Goal: Task Accomplishment & Management: Use online tool/utility

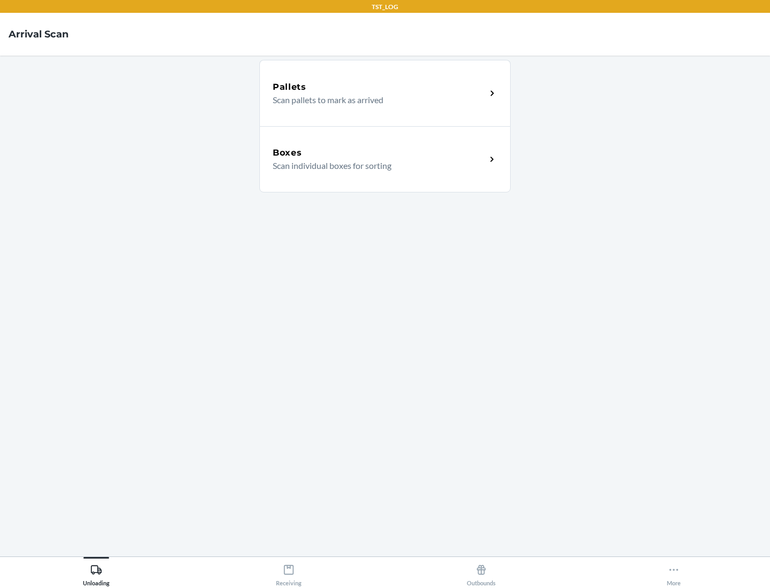
click at [379, 153] on div "Boxes" at bounding box center [379, 153] width 213 height 13
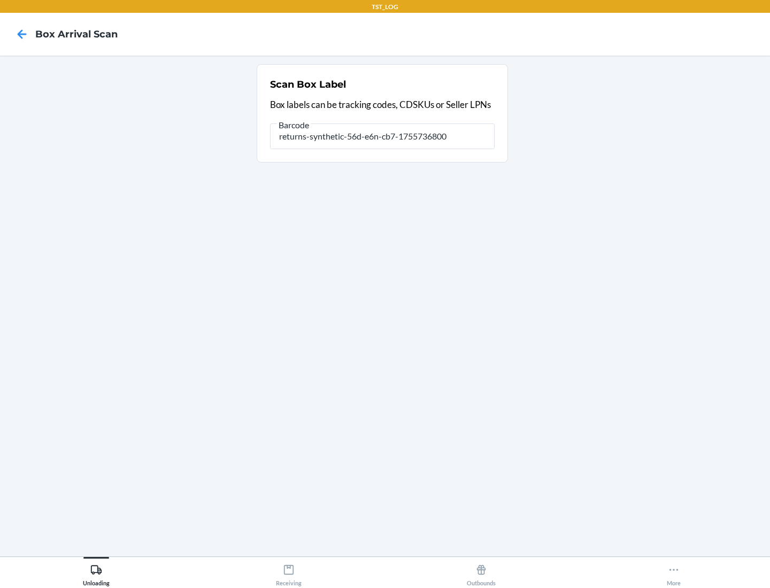
type input "returns-synthetic-56d-e6n-cb7-1755736800"
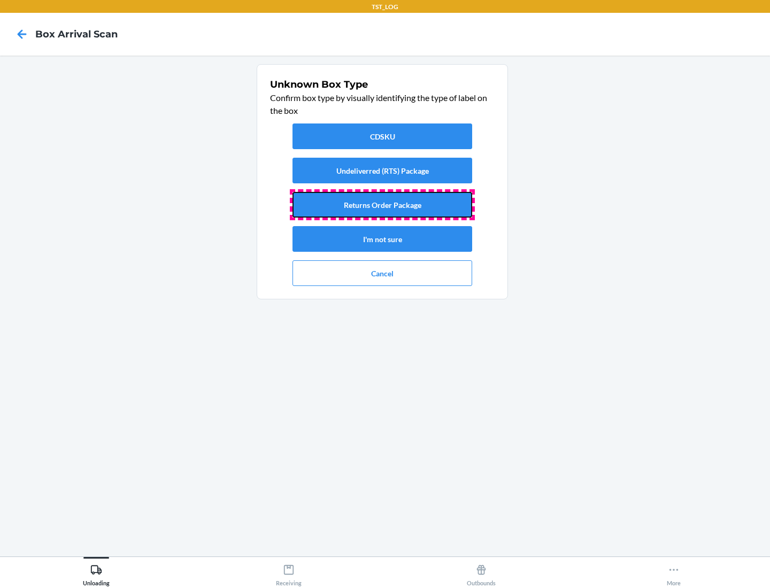
click at [382, 205] on button "Returns Order Package" at bounding box center [383, 205] width 180 height 26
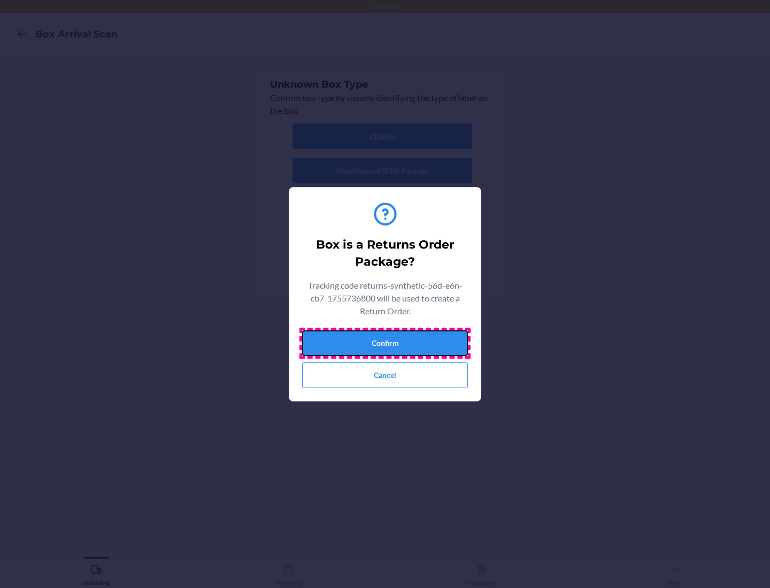
click at [385, 343] on button "Confirm" at bounding box center [385, 344] width 166 height 26
